Goal: Check status: Check status

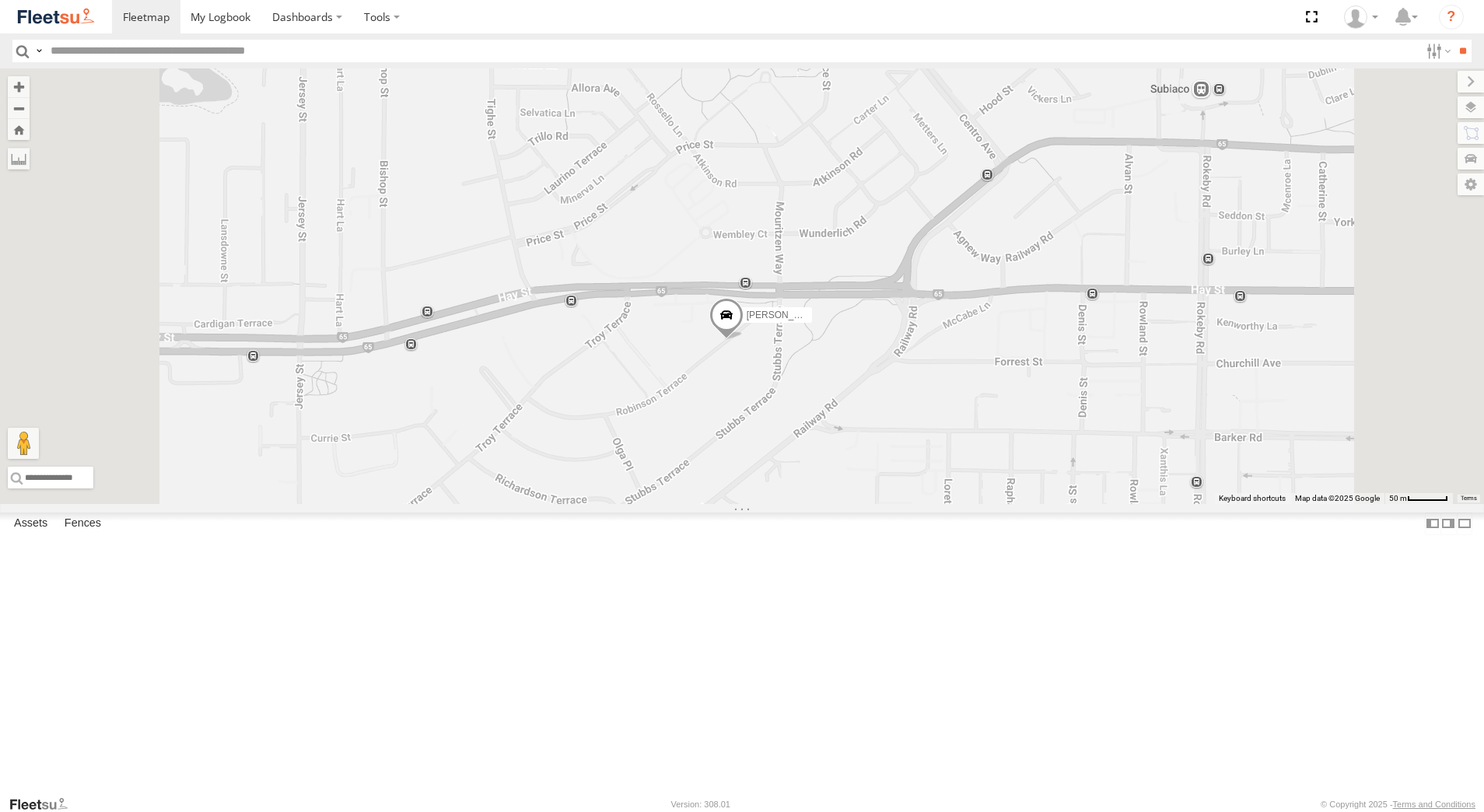
select select "**********"
click at [0, 0] on div "[PERSON_NAME] - 1EVQ862" at bounding box center [0, 0] width 0 height 0
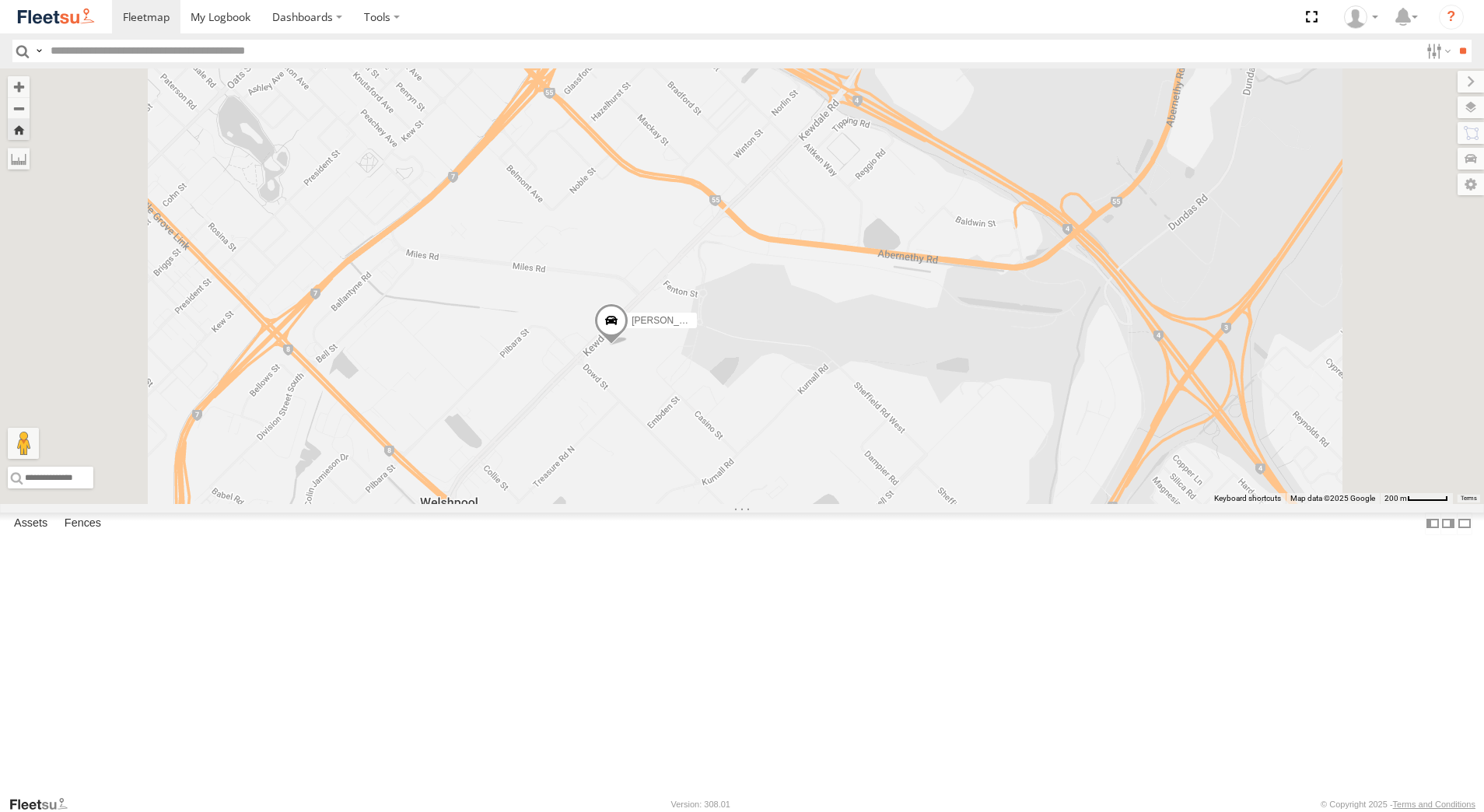
click at [628, 345] on span at bounding box center [611, 324] width 34 height 42
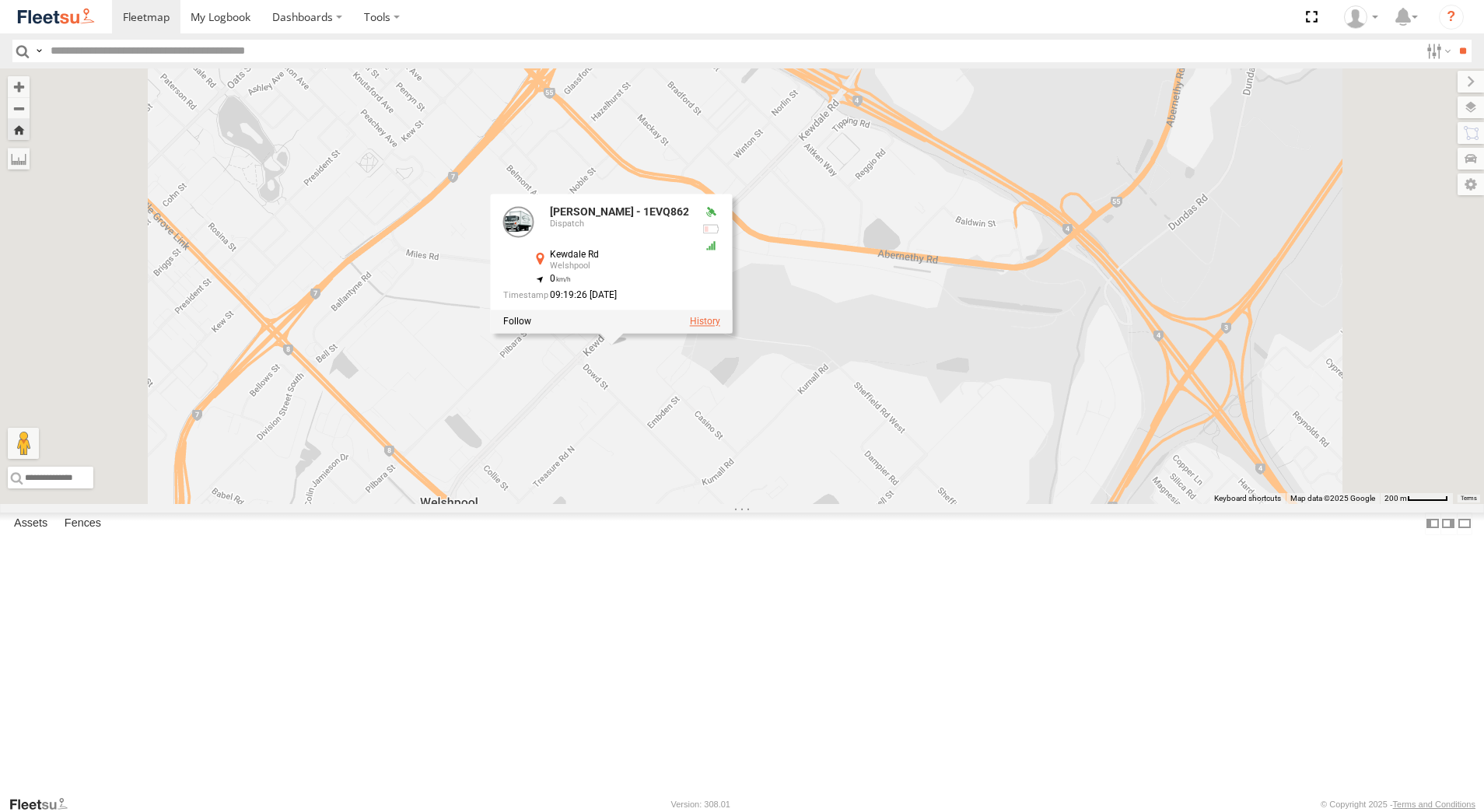
click at [720, 327] on label at bounding box center [704, 321] width 30 height 11
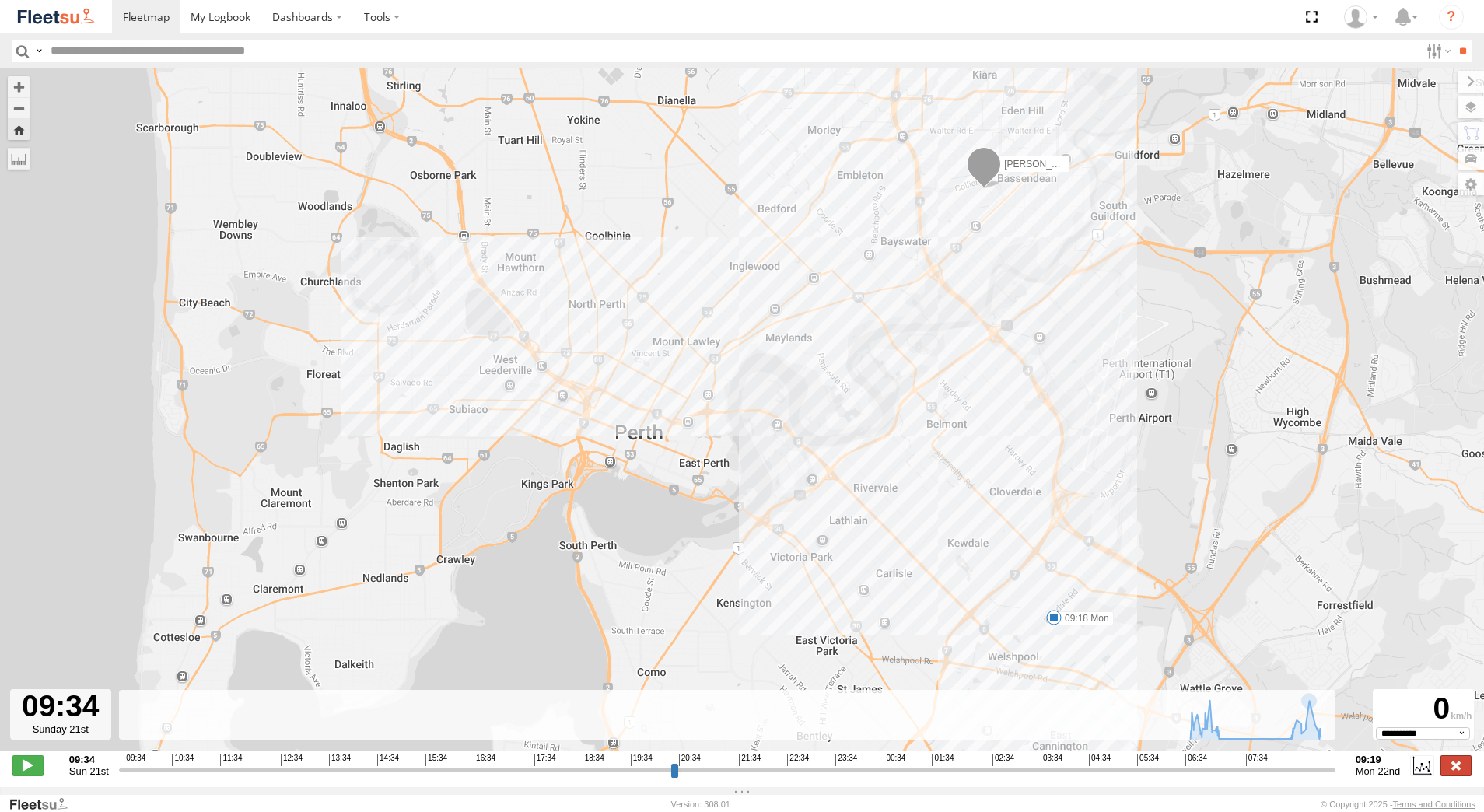
click at [1456, 775] on label at bounding box center [1456, 765] width 31 height 21
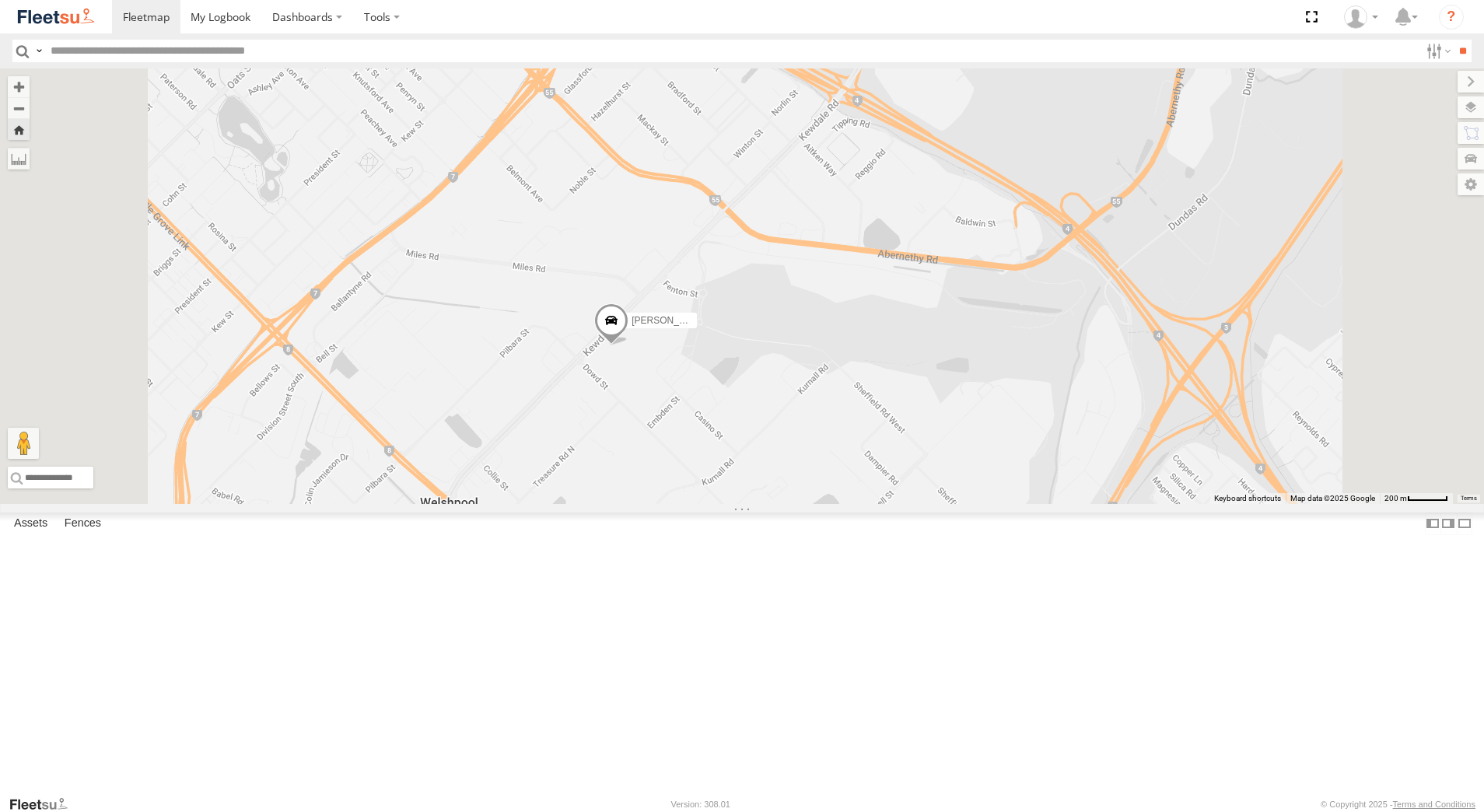
click at [0, 0] on div "[PERSON_NAME] - 1IJS864" at bounding box center [0, 0] width 0 height 0
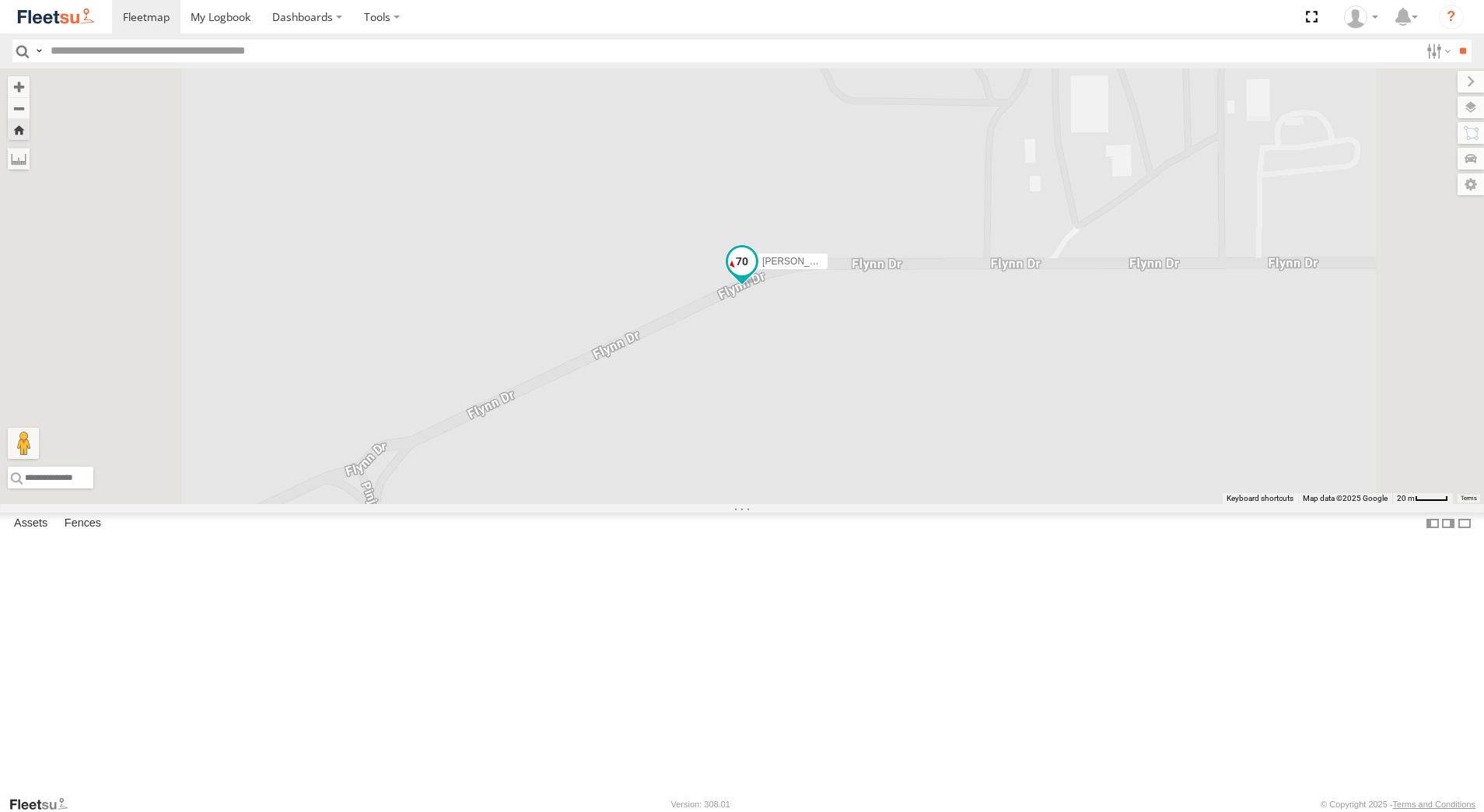
click at [759, 287] on span at bounding box center [742, 266] width 34 height 42
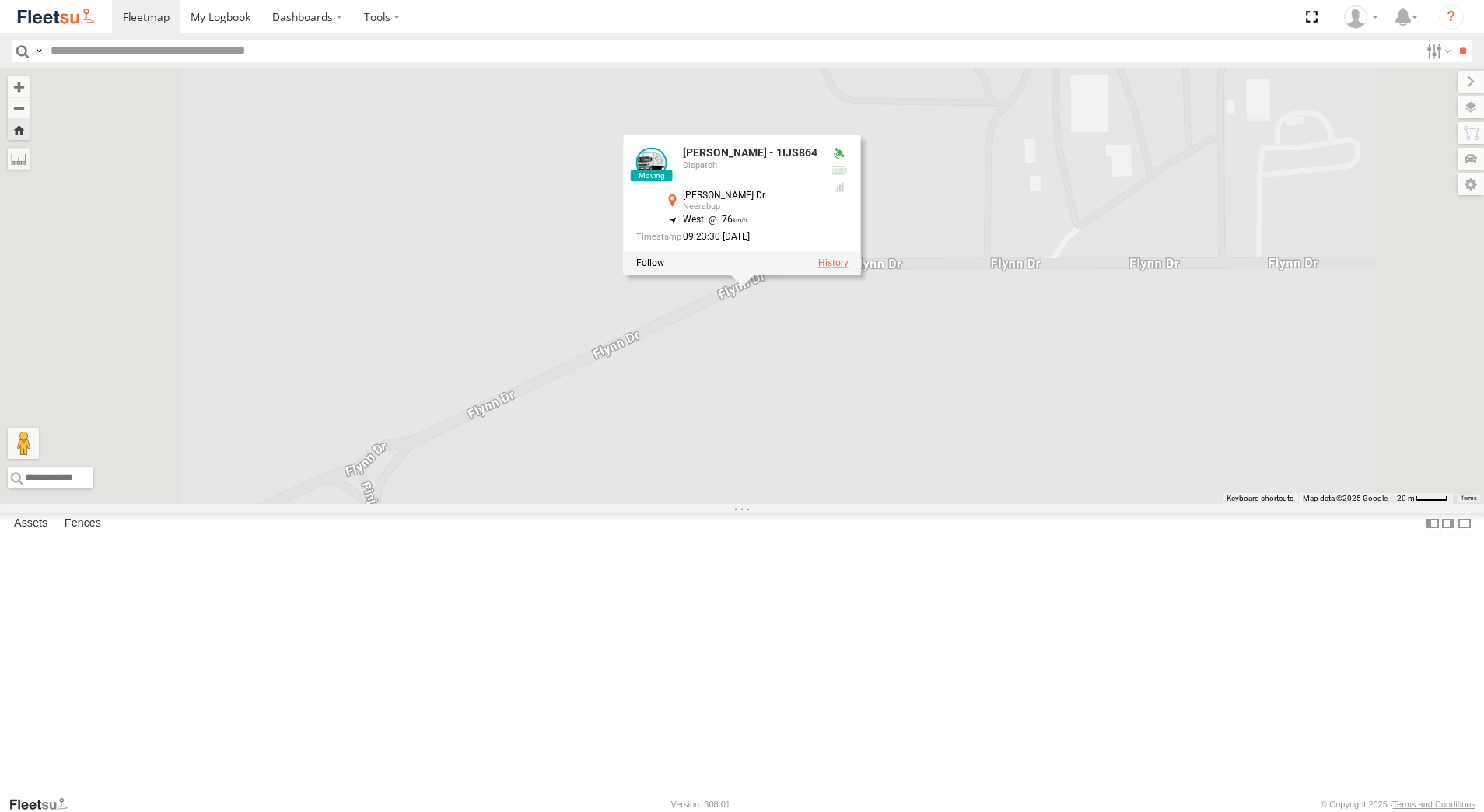
click at [848, 269] on label at bounding box center [833, 263] width 30 height 11
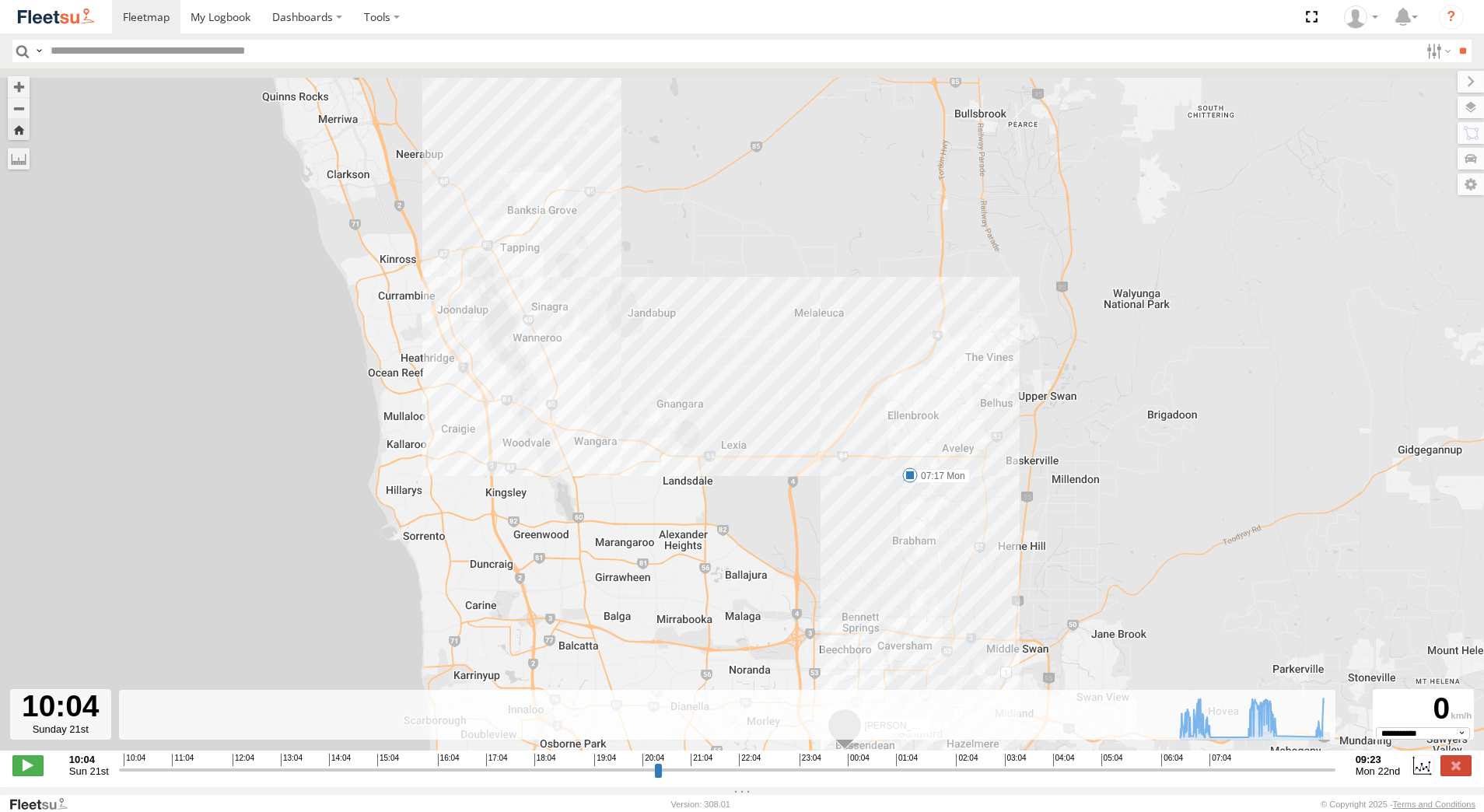
drag, startPoint x: 851, startPoint y: 539, endPoint x: 841, endPoint y: 596, distance: 57.9
click at [841, 596] on div "[PERSON_NAME] - 1IJS864 07:17 Mon" at bounding box center [742, 417] width 1484 height 698
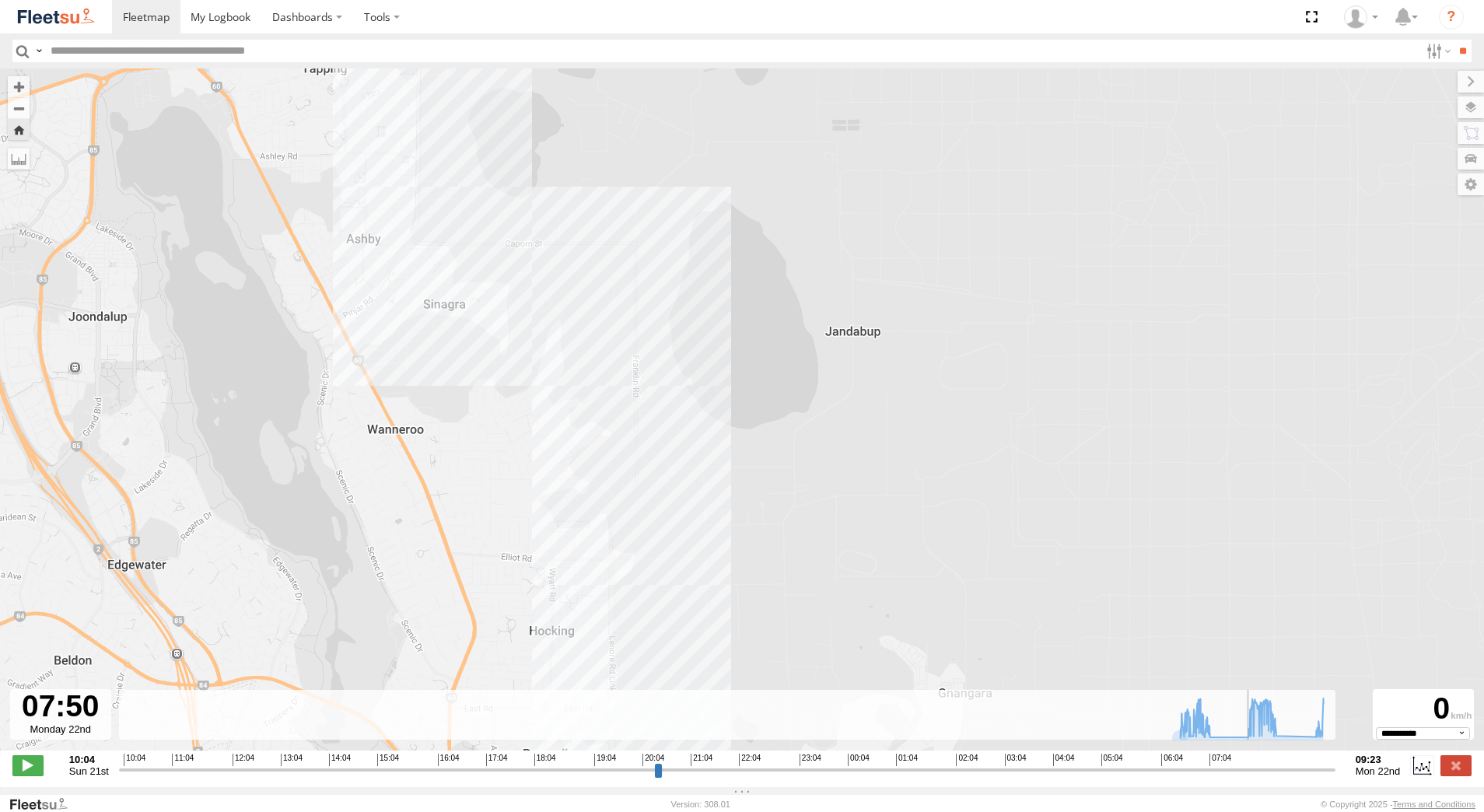
click at [1250, 777] on input "range" at bounding box center [727, 769] width 1217 height 15
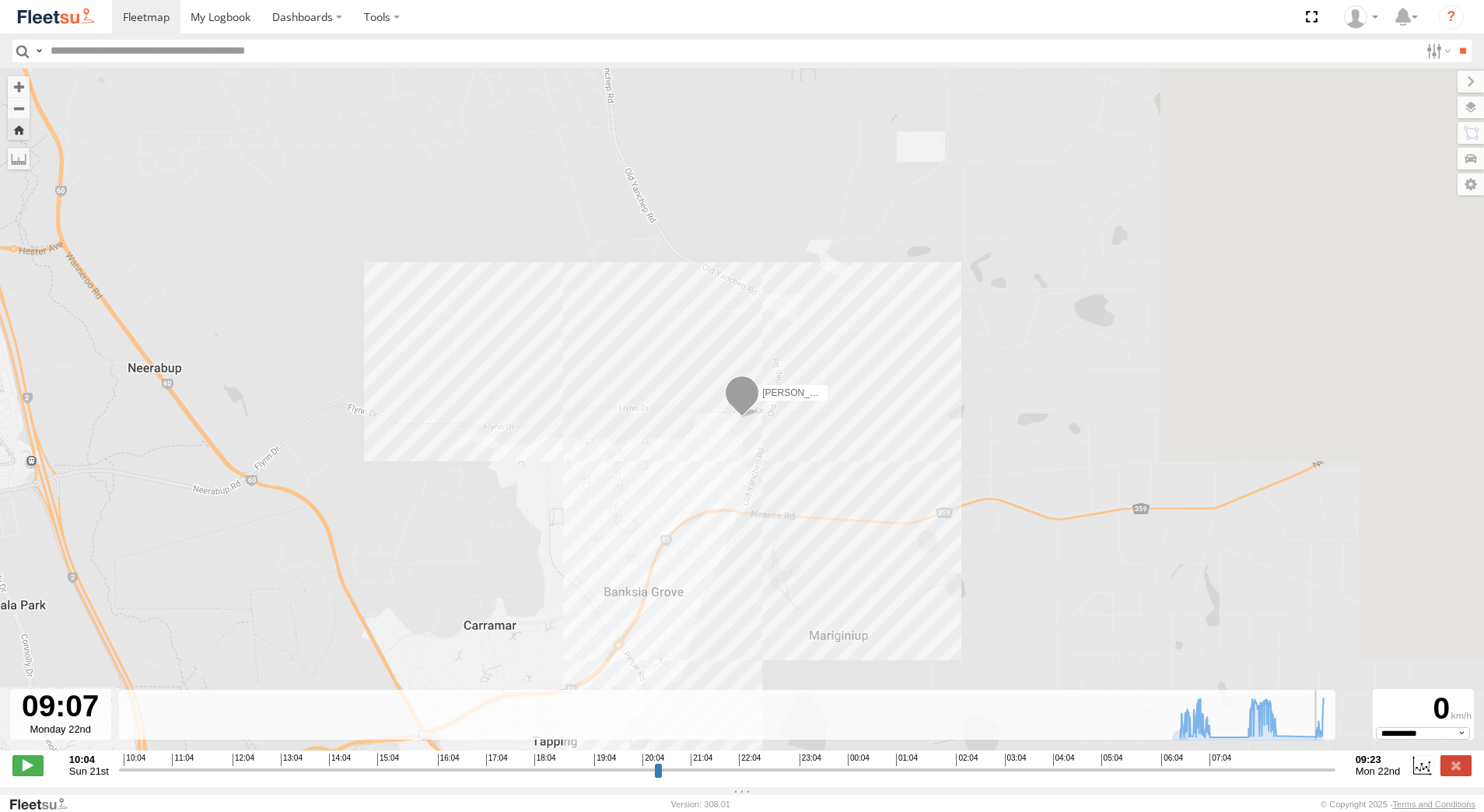
click at [1316, 777] on input "range" at bounding box center [727, 769] width 1217 height 15
click at [1325, 774] on input "range" at bounding box center [727, 769] width 1217 height 15
click at [1326, 776] on input "range" at bounding box center [727, 769] width 1217 height 15
click at [1449, 773] on label at bounding box center [1456, 765] width 31 height 21
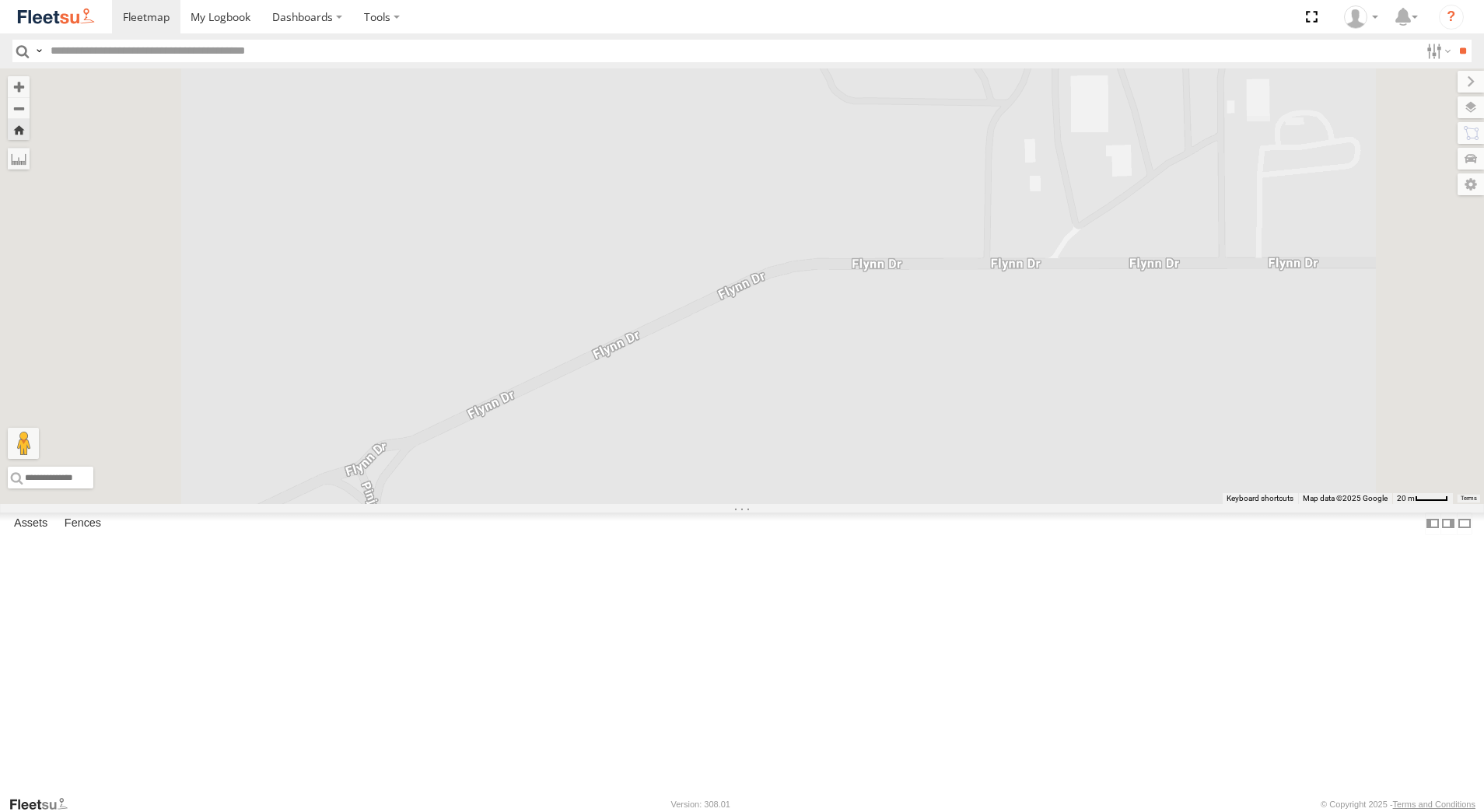
click at [0, 0] on div "[PERSON_NAME] - 1GOI926 - 0475 377 301" at bounding box center [0, 0] width 0 height 0
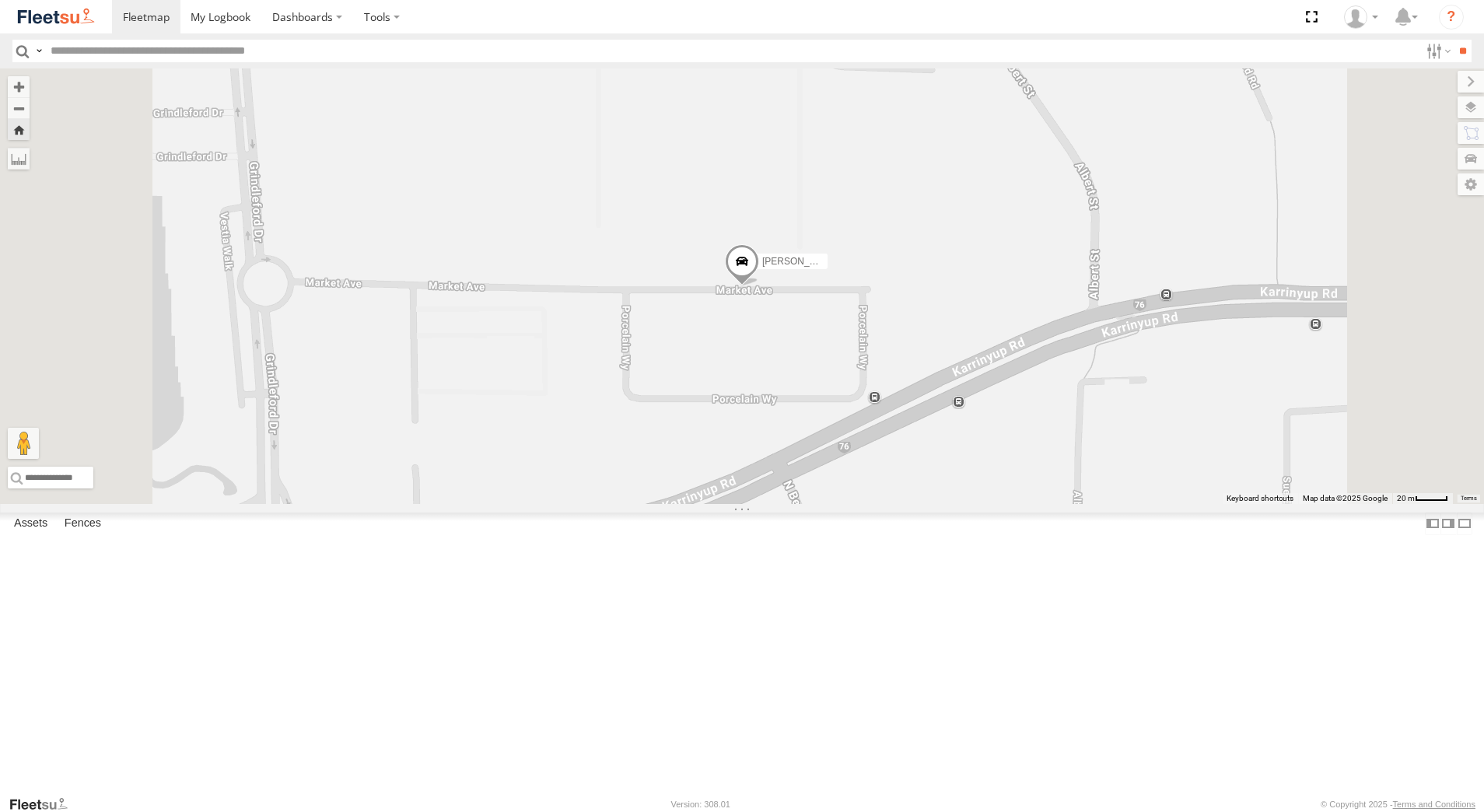
click at [759, 287] on span at bounding box center [742, 266] width 34 height 42
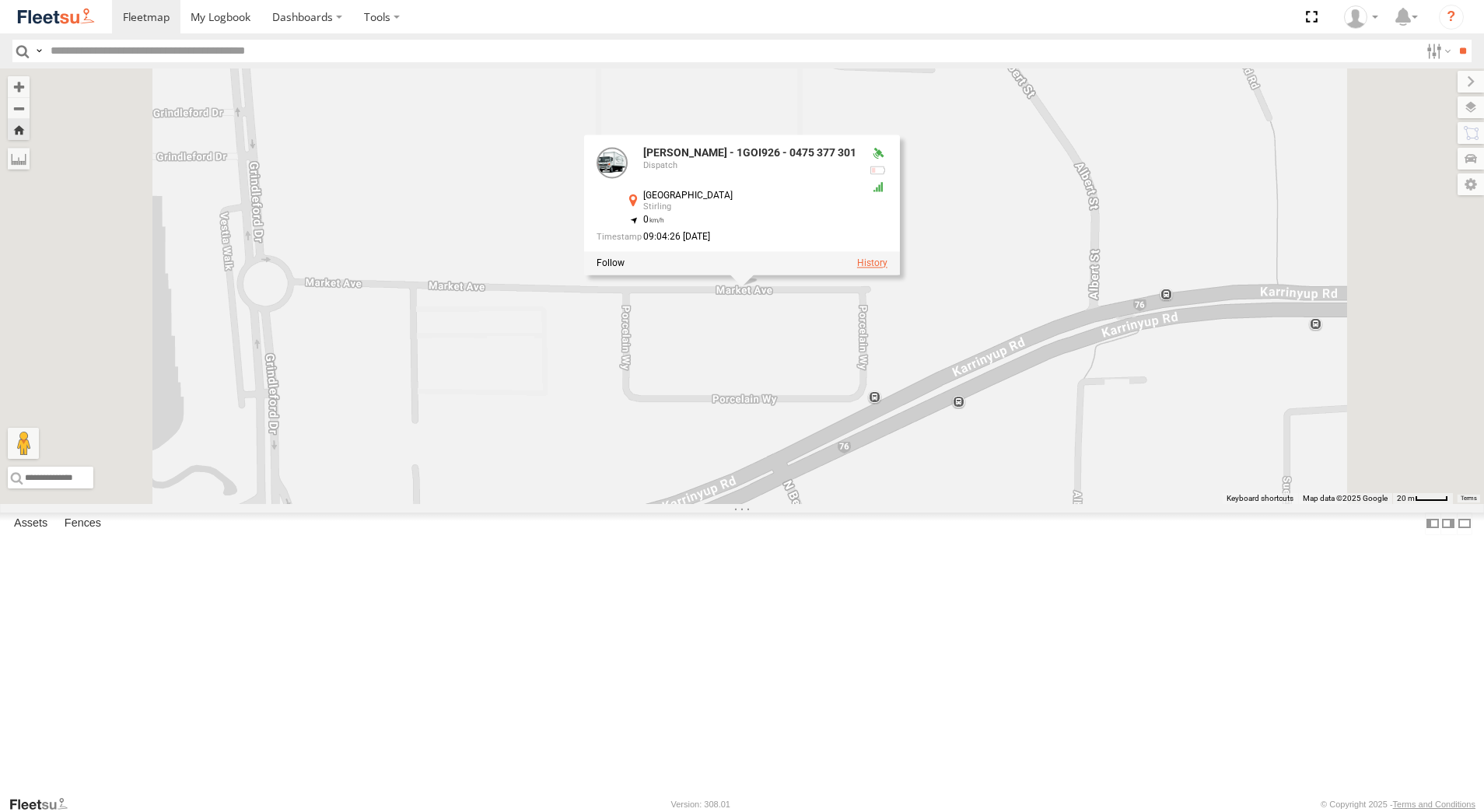
click at [888, 269] on label at bounding box center [871, 263] width 30 height 11
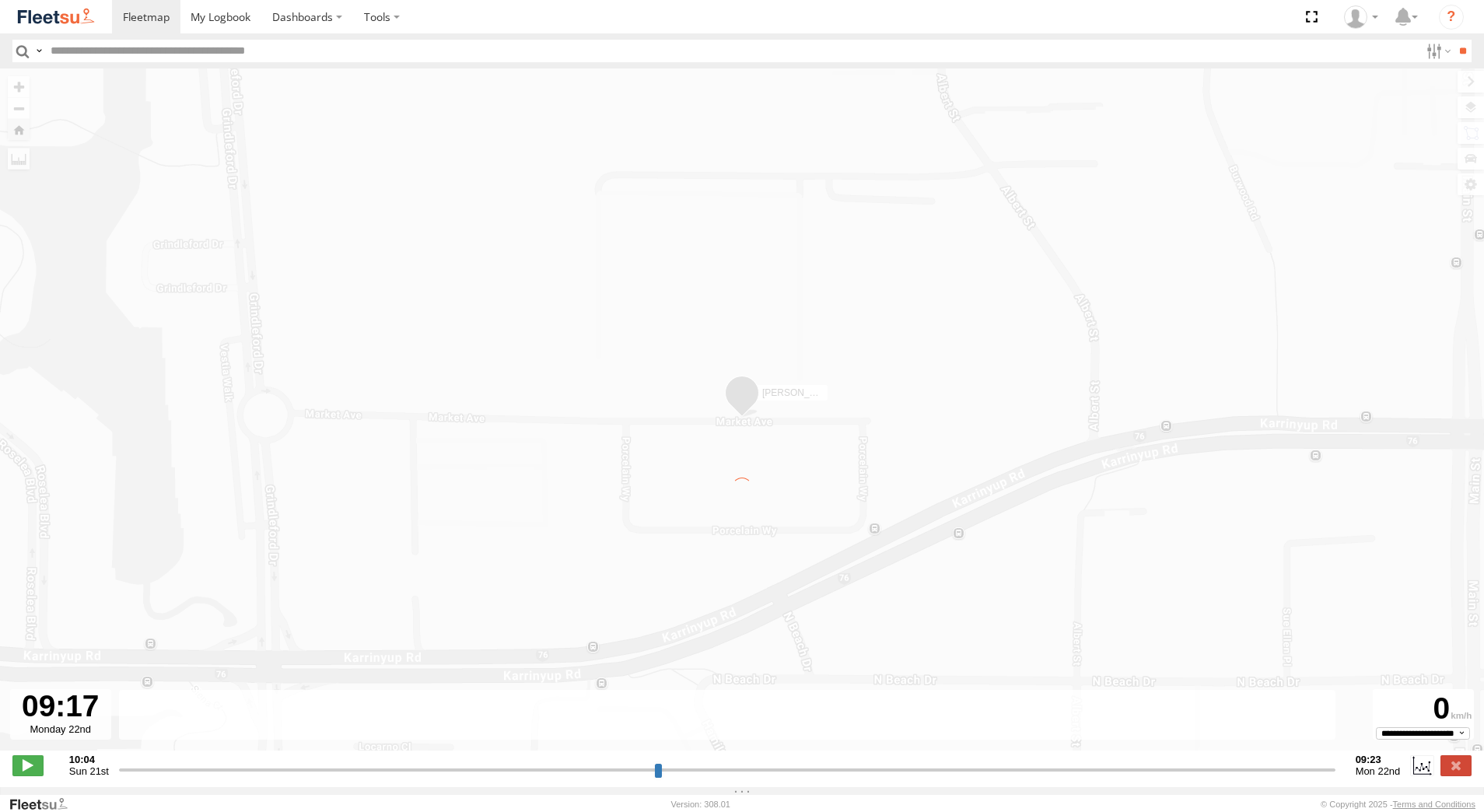
type input "**********"
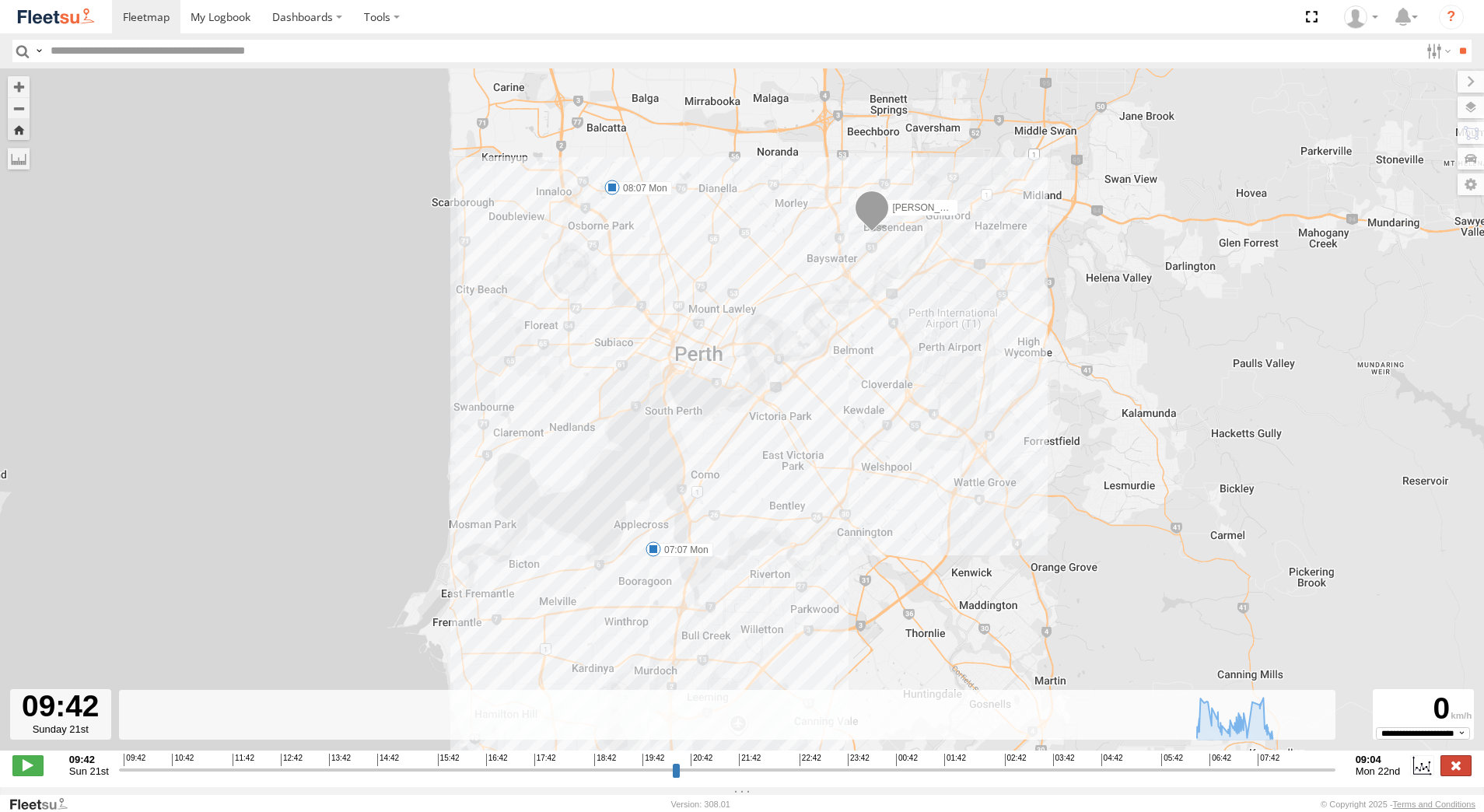
click at [1454, 773] on label at bounding box center [1456, 765] width 31 height 21
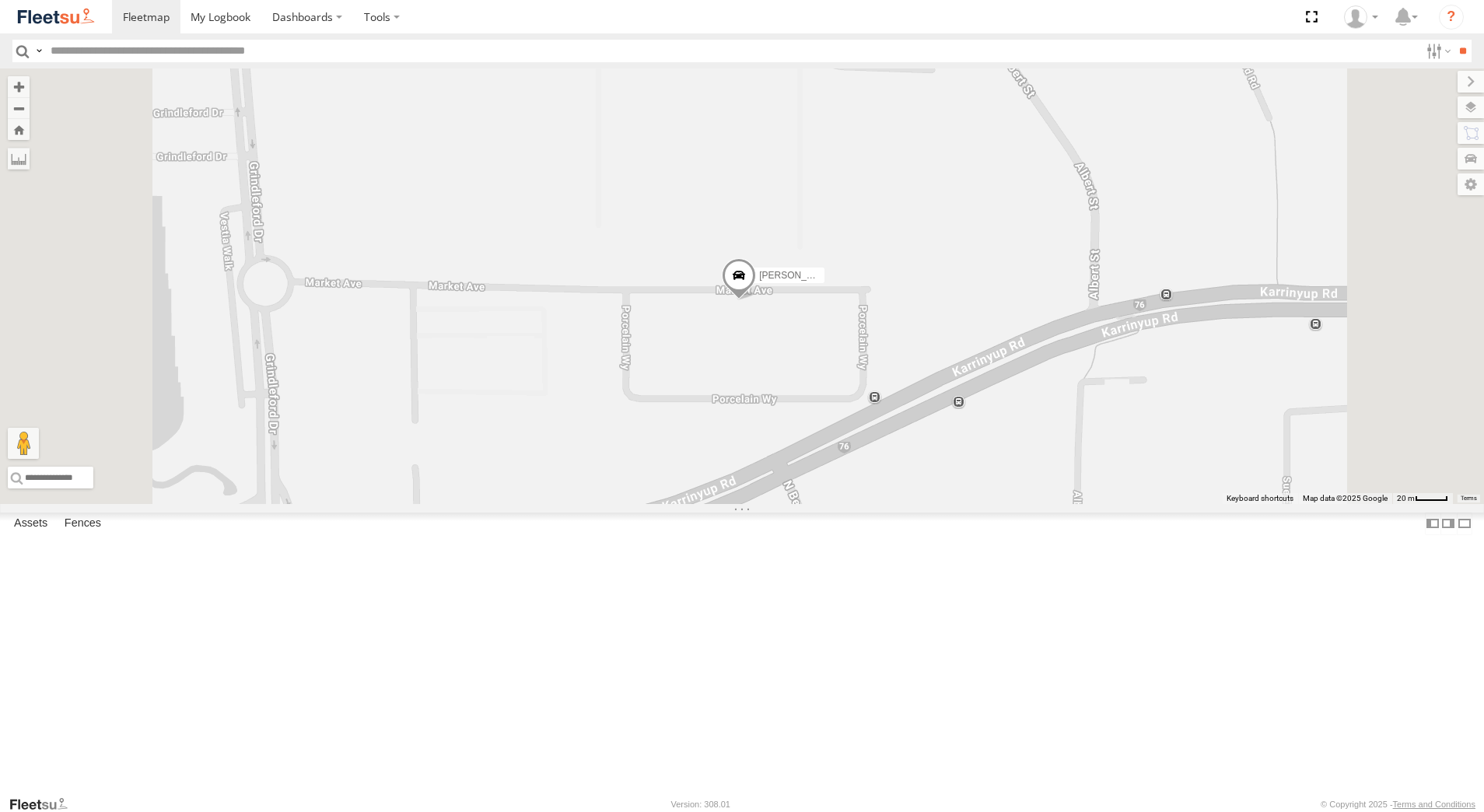
click at [0, 0] on div "[PERSON_NAME] - 1EVQ862" at bounding box center [0, 0] width 0 height 0
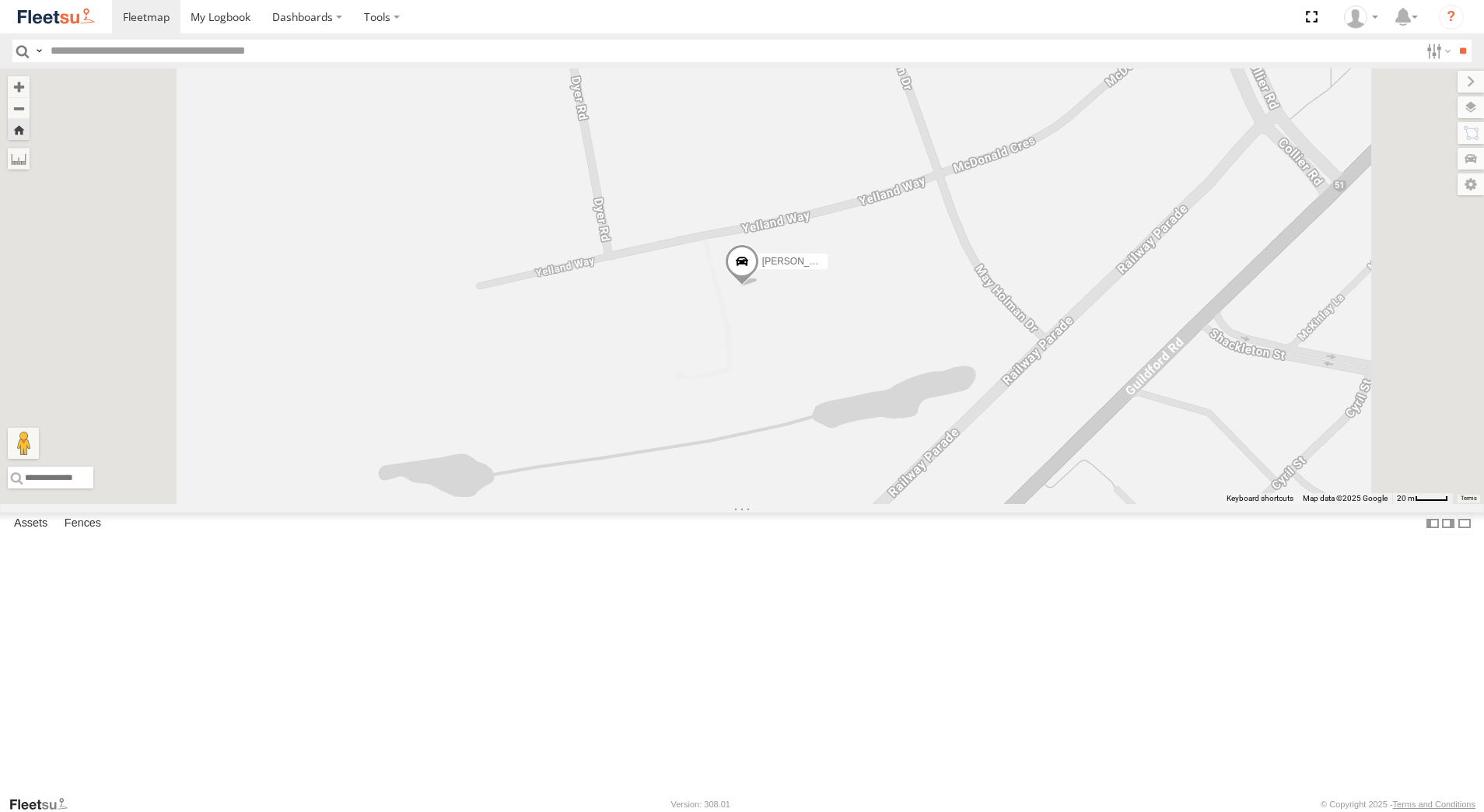
click at [0, 0] on div "[PERSON_NAME] - 1GOI926 - 0475 377 301" at bounding box center [0, 0] width 0 height 0
